Goal: Information Seeking & Learning: Learn about a topic

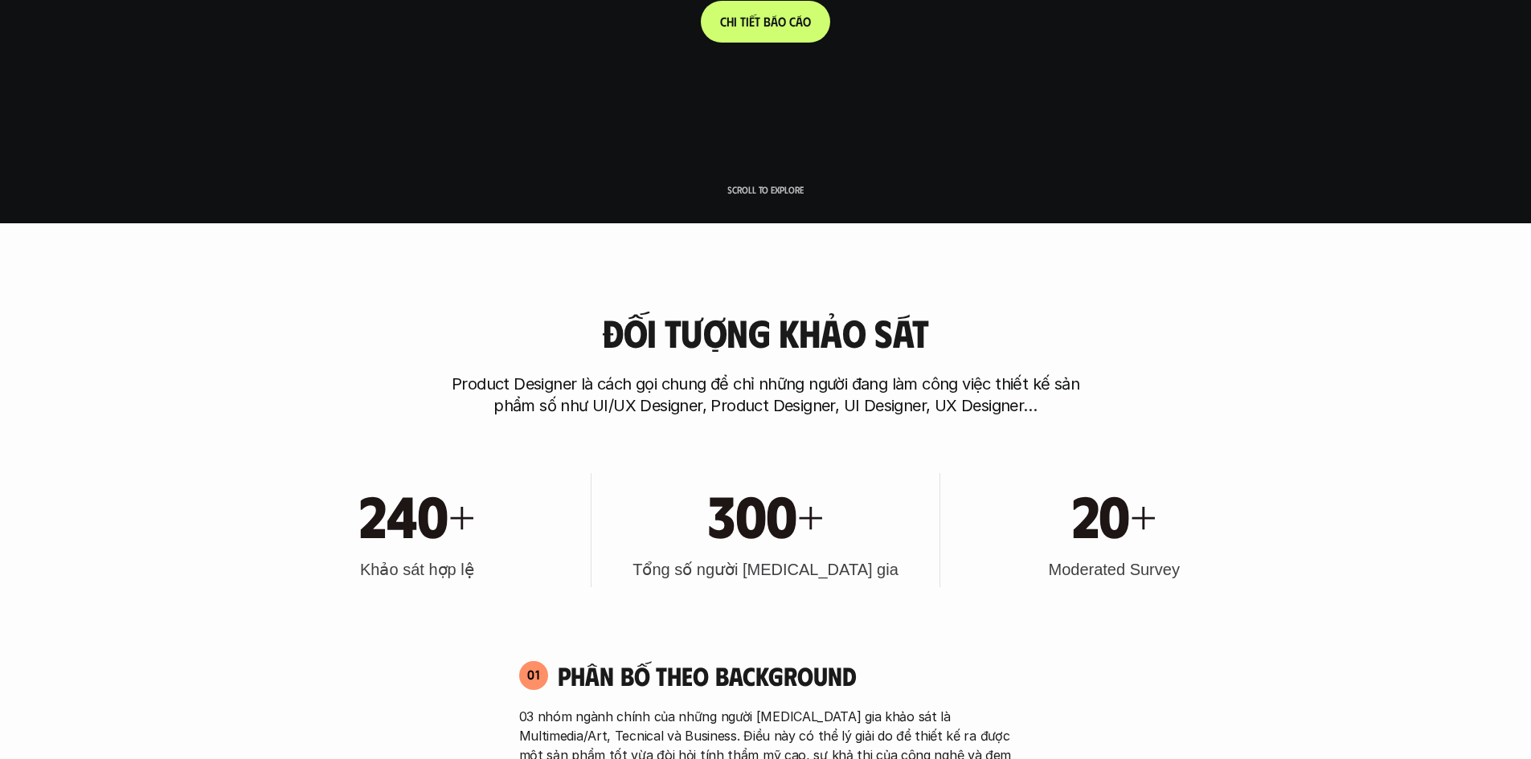
scroll to position [669, 0]
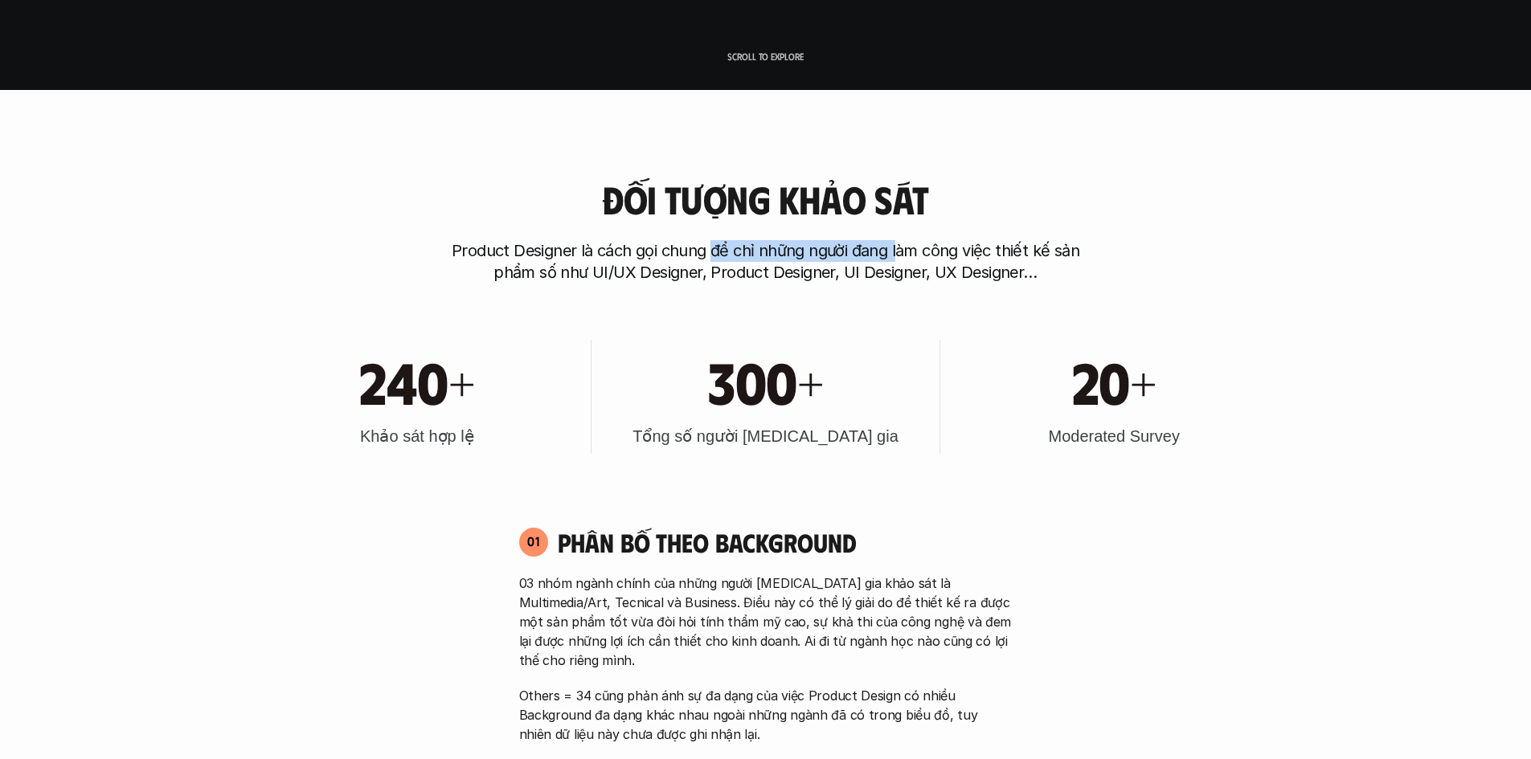
drag, startPoint x: 714, startPoint y: 247, endPoint x: 955, endPoint y: 256, distance: 241.2
click at [922, 250] on p "Product Designer là cách gọi chung để chỉ những người đang làm công việc thiết …" at bounding box center [765, 261] width 643 height 43
click at [998, 252] on p "Product Designer là cách gọi chung để chỉ những người đang làm công việc thiết …" at bounding box center [765, 261] width 643 height 43
drag, startPoint x: 652, startPoint y: 275, endPoint x: 944, endPoint y: 273, distance: 292.5
click at [935, 273] on p "Product Designer là cách gọi chung để chỉ những người đang làm công việc thiết …" at bounding box center [765, 261] width 643 height 43
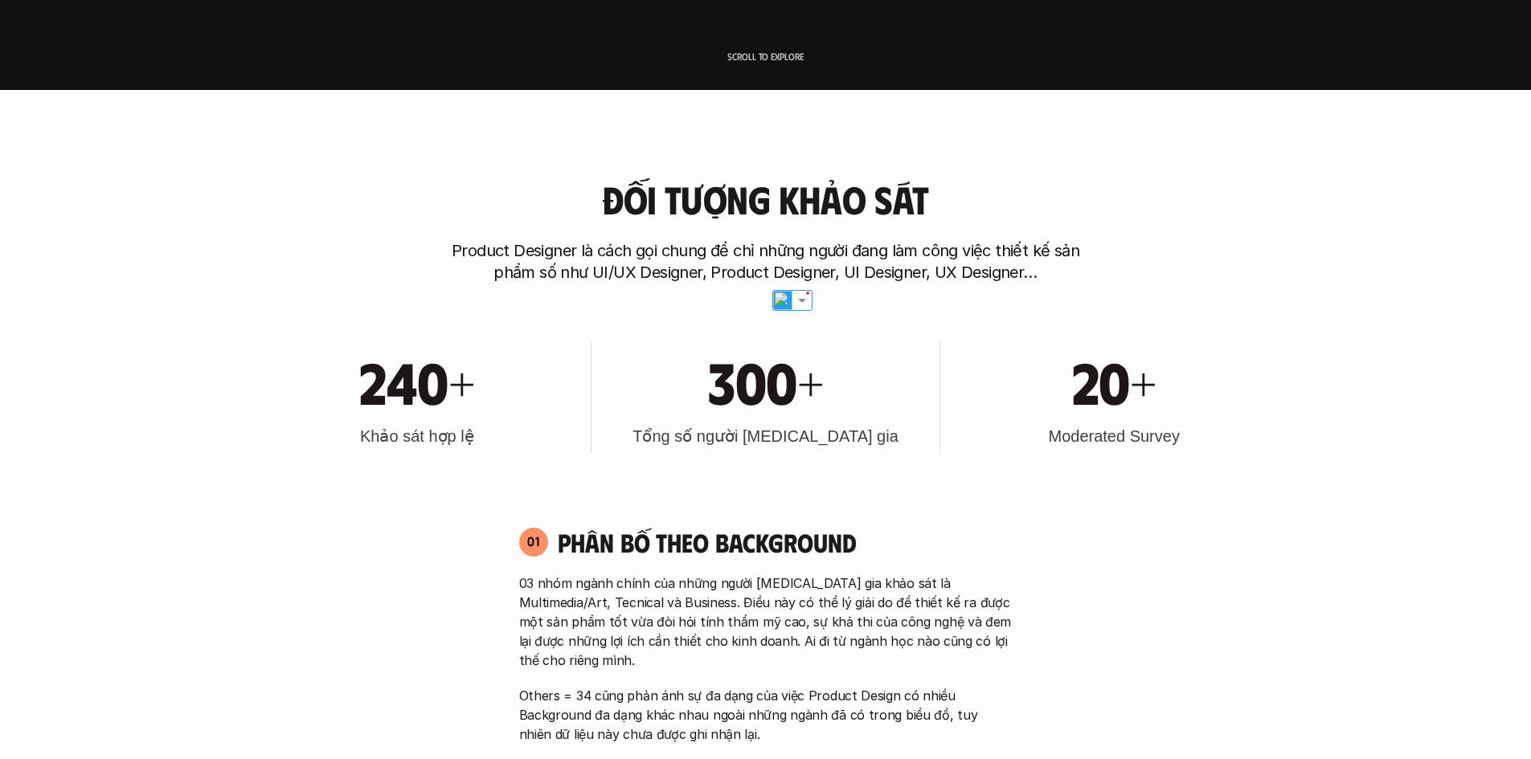
click at [972, 273] on p "Product Designer là cách gọi chung để chỉ những người đang làm công việc thiết …" at bounding box center [765, 261] width 643 height 43
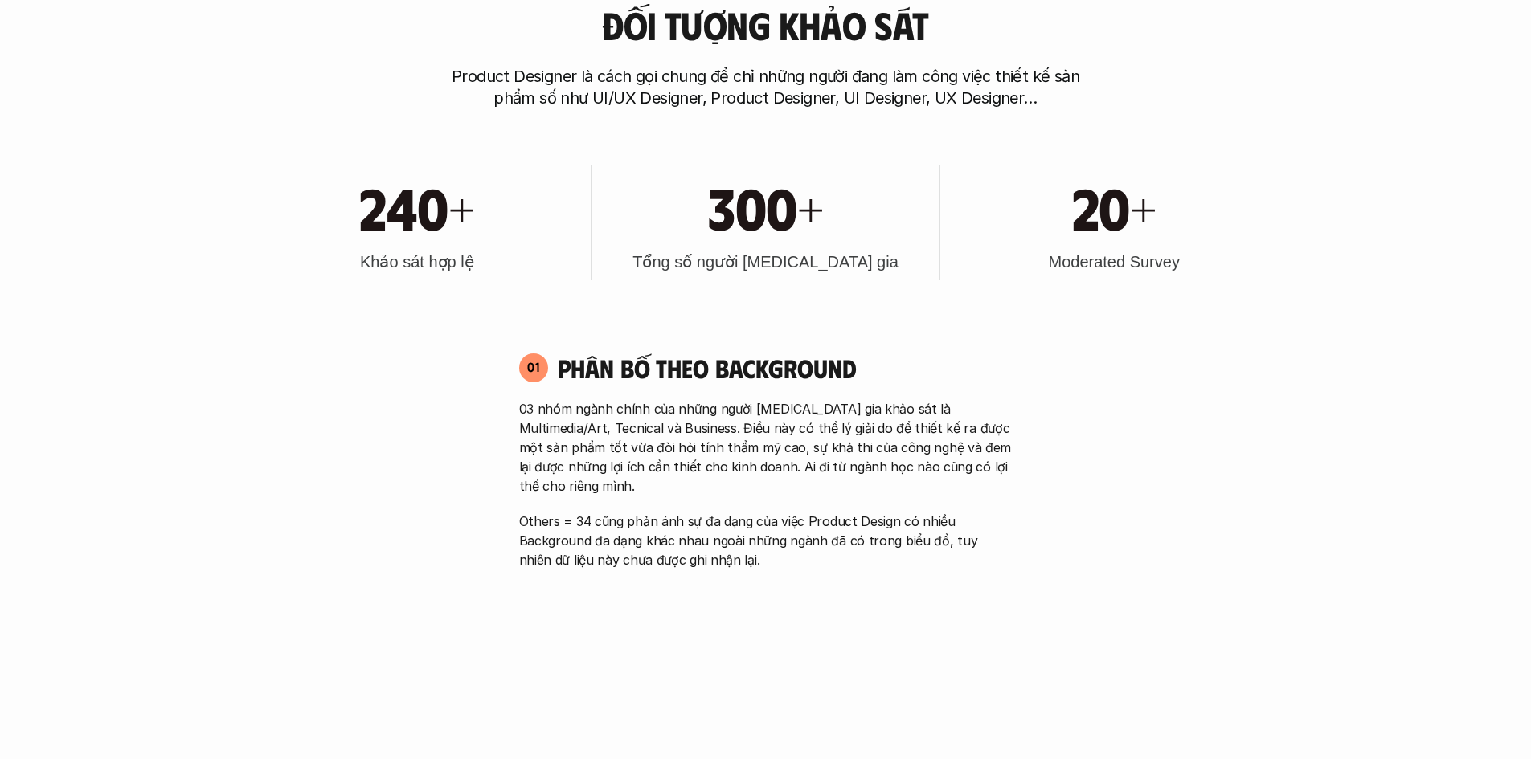
scroll to position [938, 0]
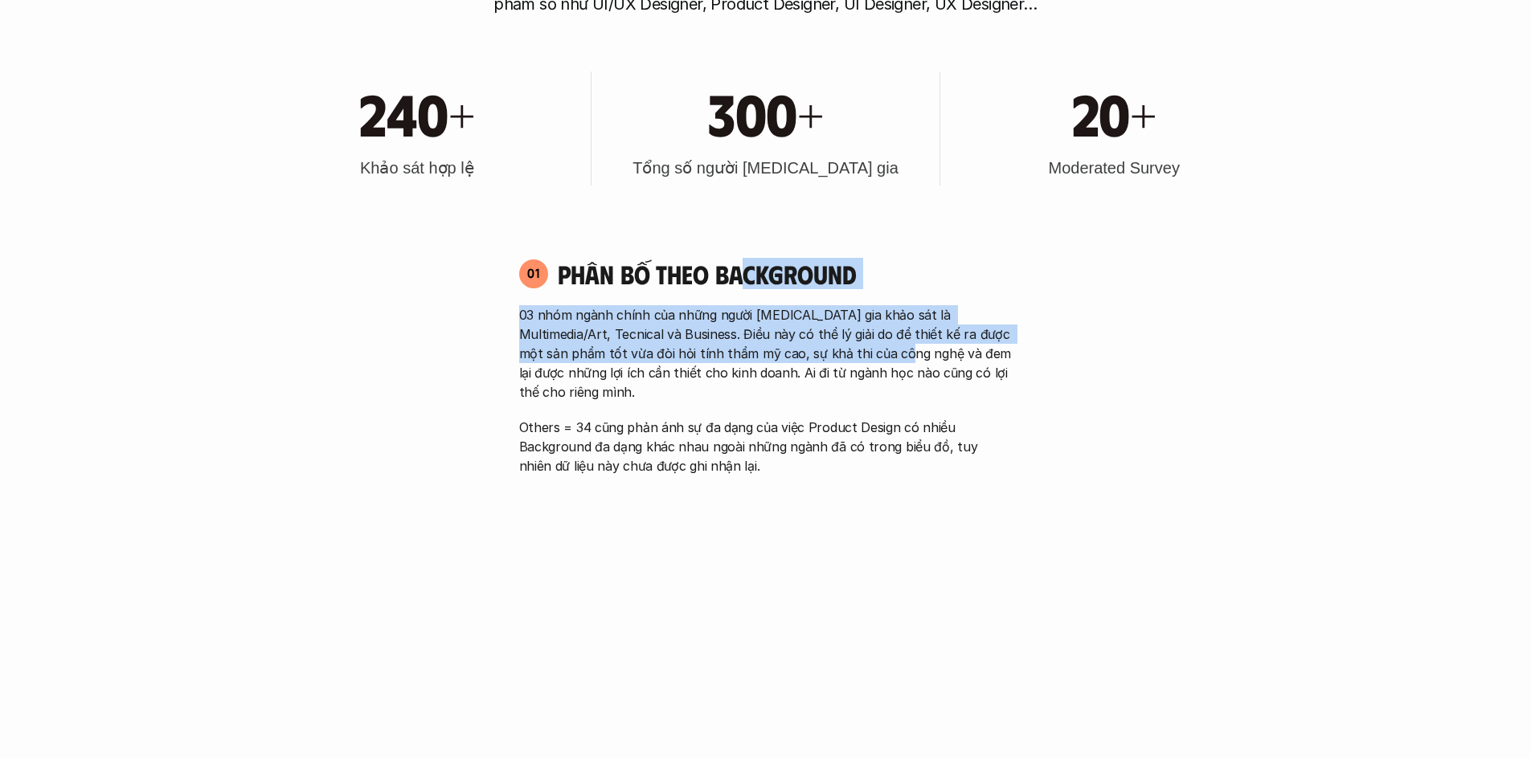
drag, startPoint x: 759, startPoint y: 279, endPoint x: 791, endPoint y: 360, distance: 87.3
click at [859, 360] on div "01 Phân bố theo background 03 nhóm ngành chính của những người [MEDICAL_DATA] g…" at bounding box center [766, 367] width 522 height 218
click at [744, 341] on p "03 nhóm ngành chính của những người [MEDICAL_DATA] gia khảo sát là Multimedia/A…" at bounding box center [765, 353] width 493 height 96
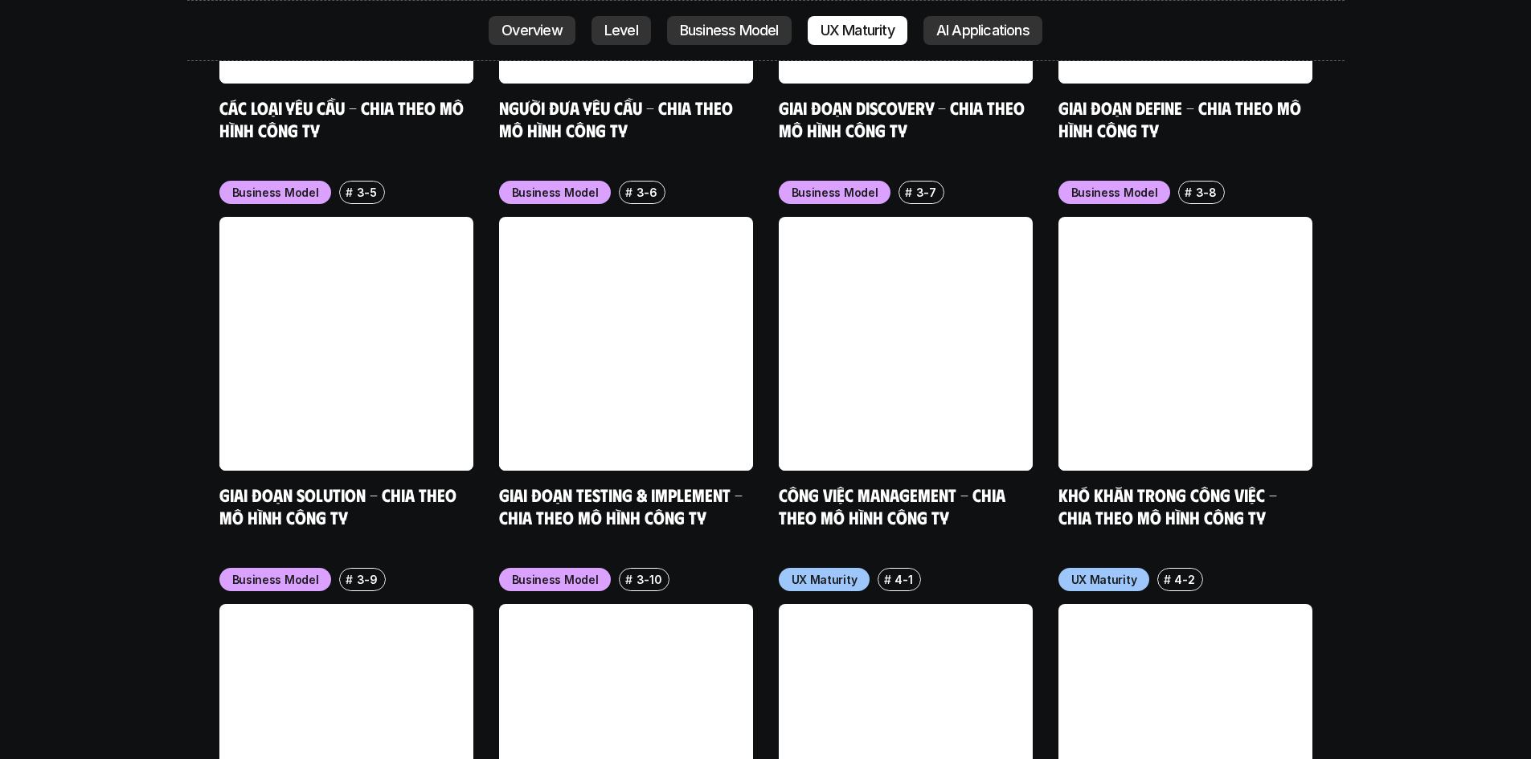
scroll to position [7000, 0]
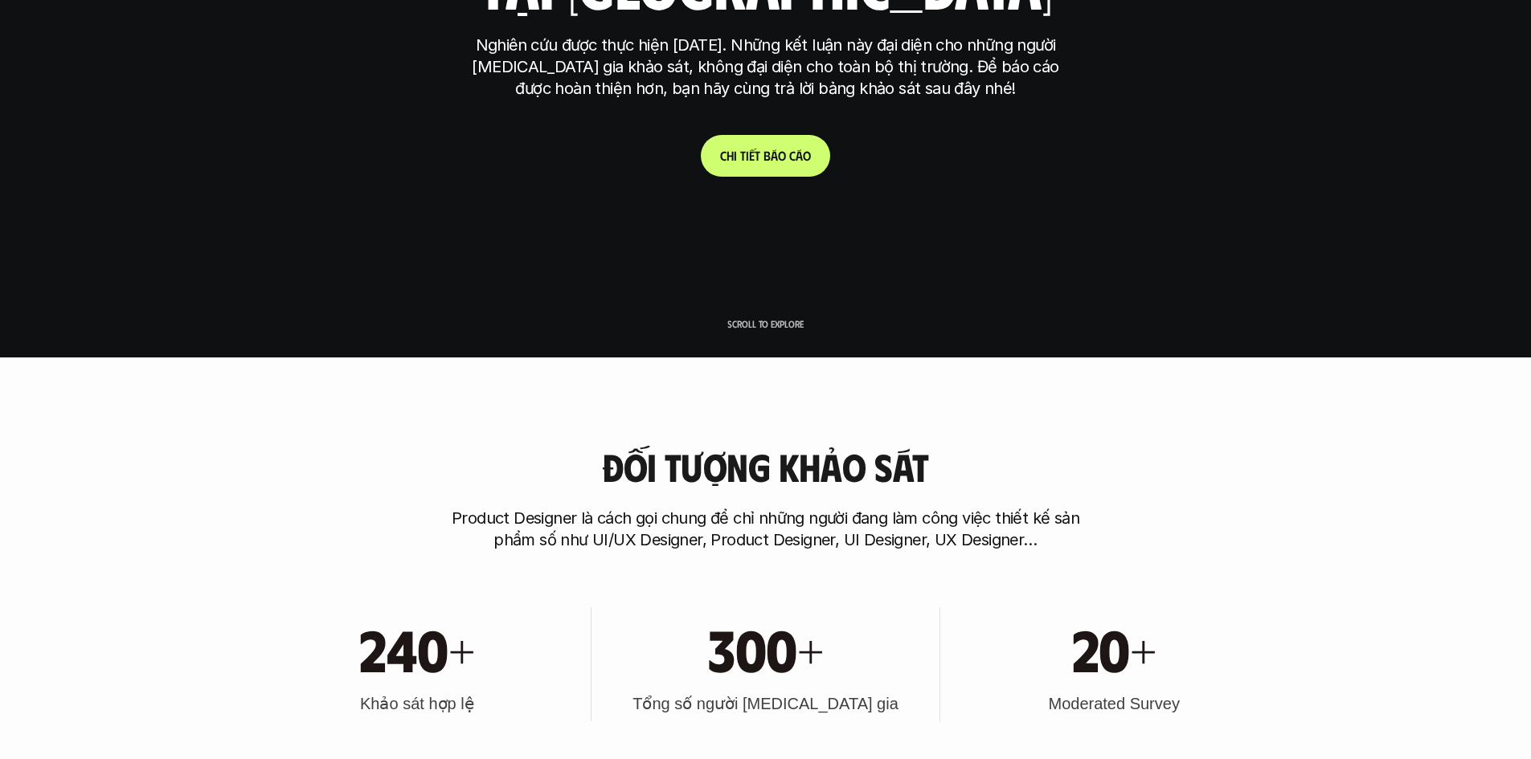
scroll to position [0, 0]
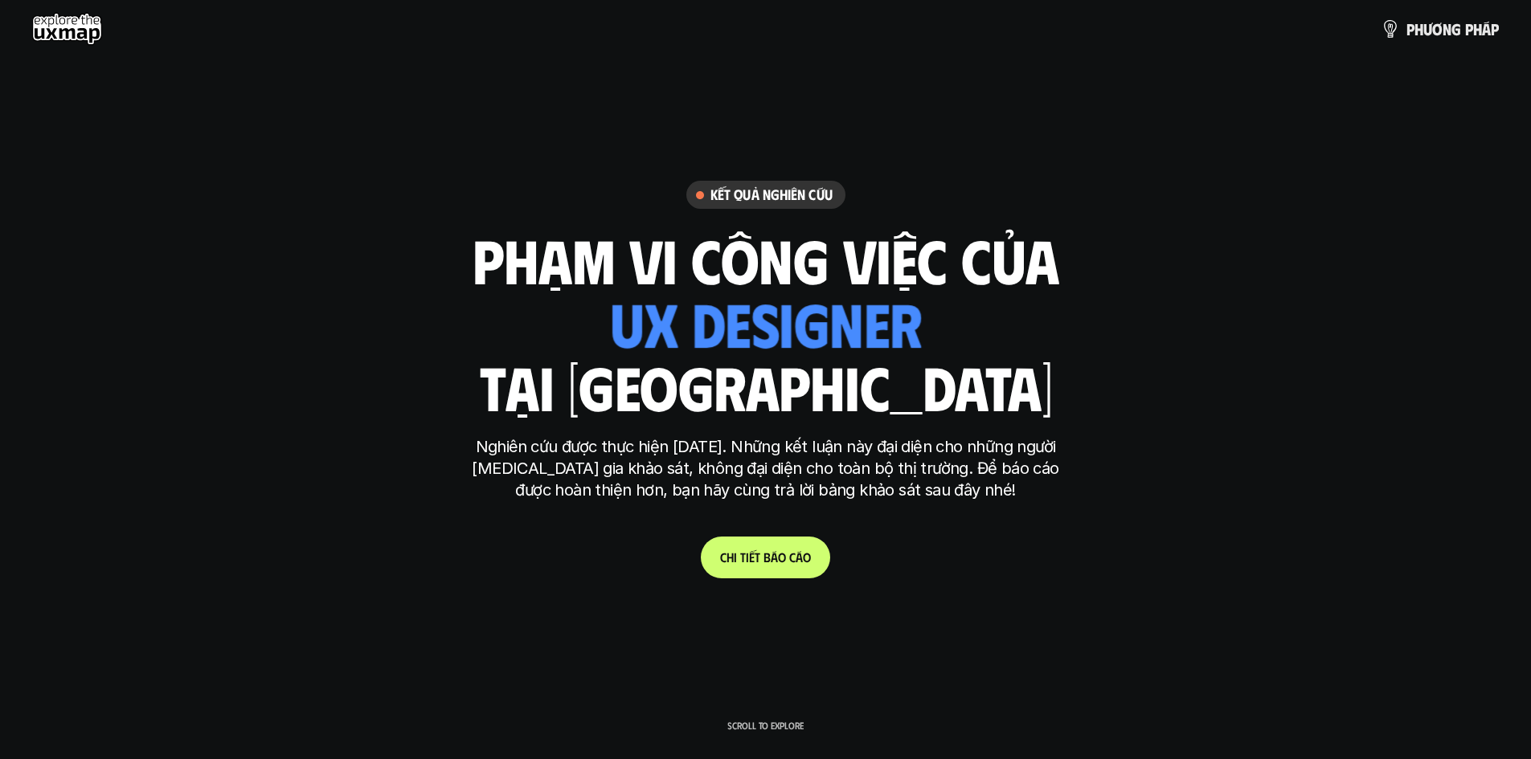
click at [68, 34] on use at bounding box center [67, 29] width 70 height 32
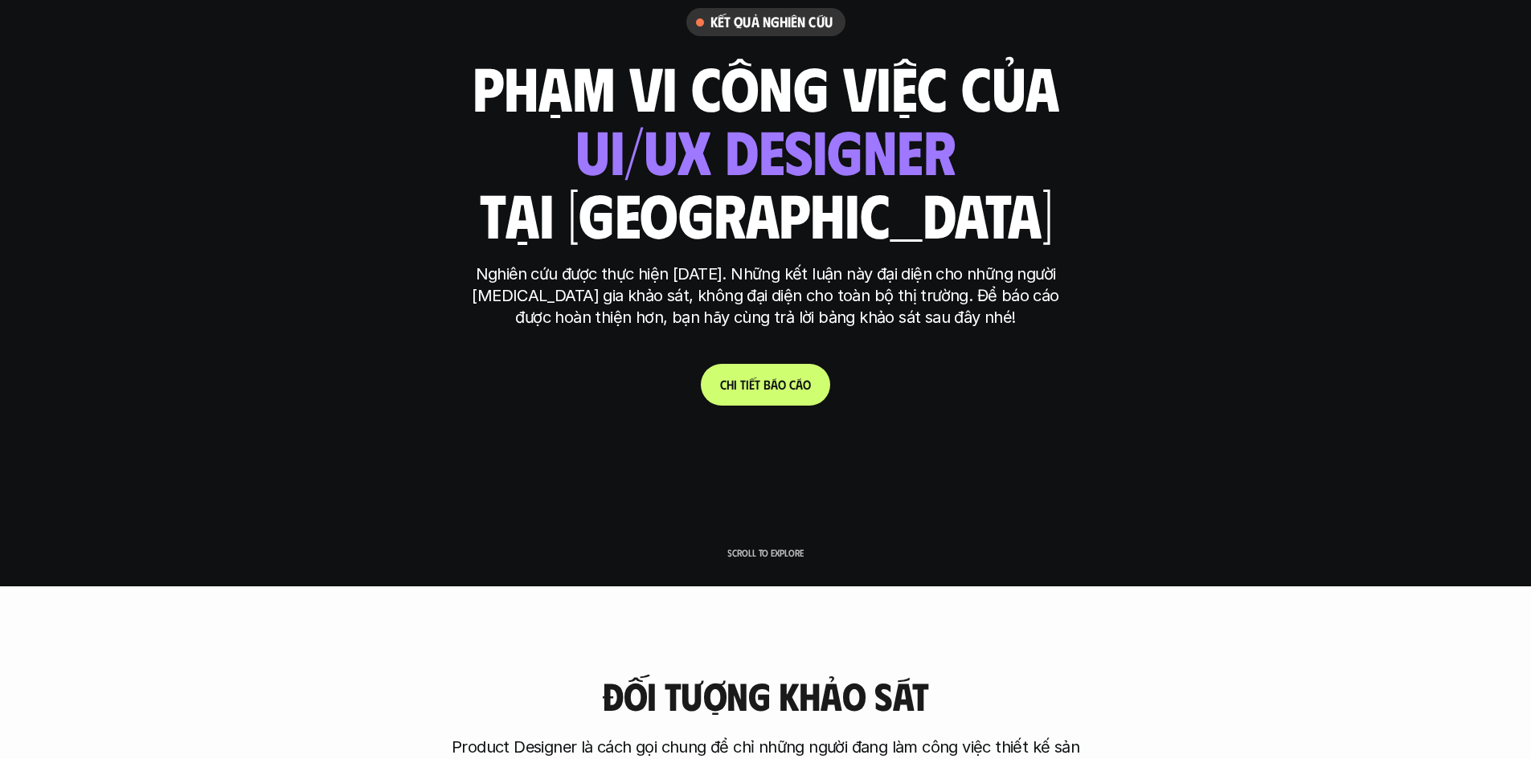
scroll to position [402, 0]
